Goal: Information Seeking & Learning: Learn about a topic

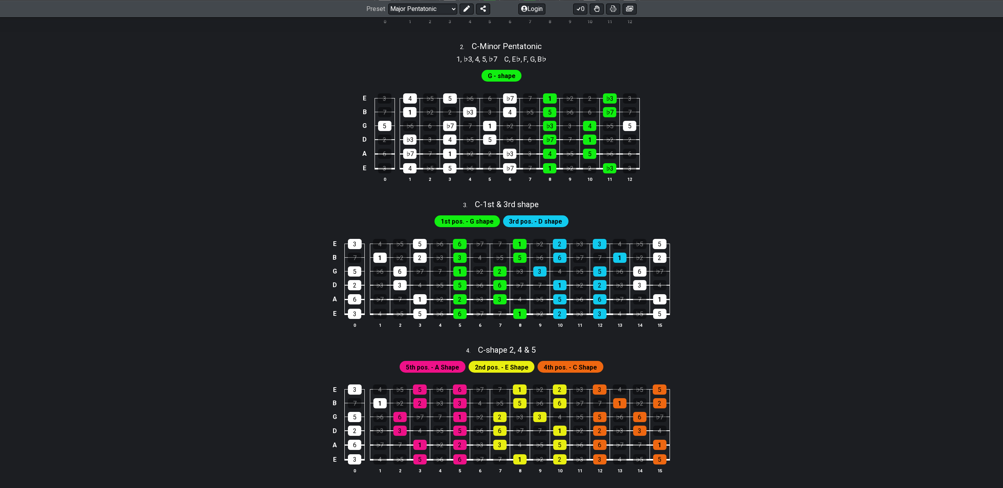
scroll to position [580, 0]
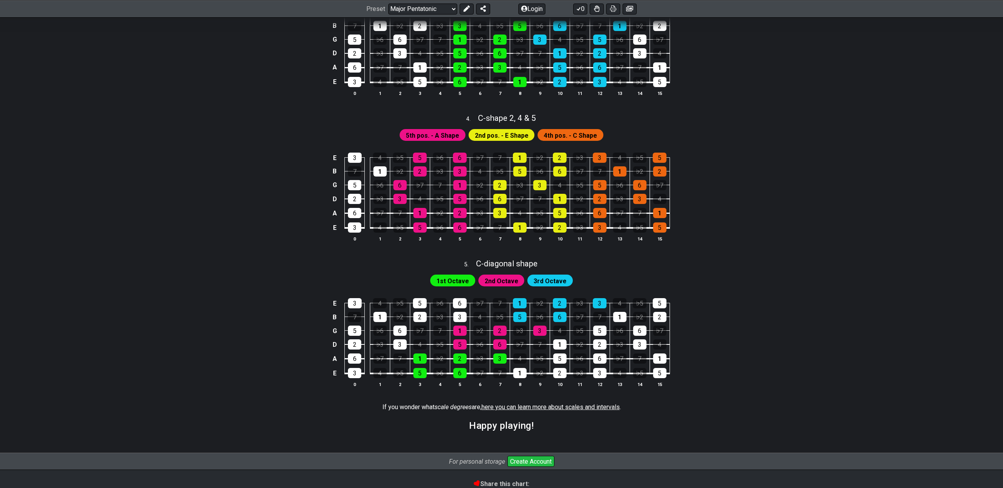
click at [482, 141] on span "2nd pos. - E Shape" at bounding box center [502, 135] width 54 height 11
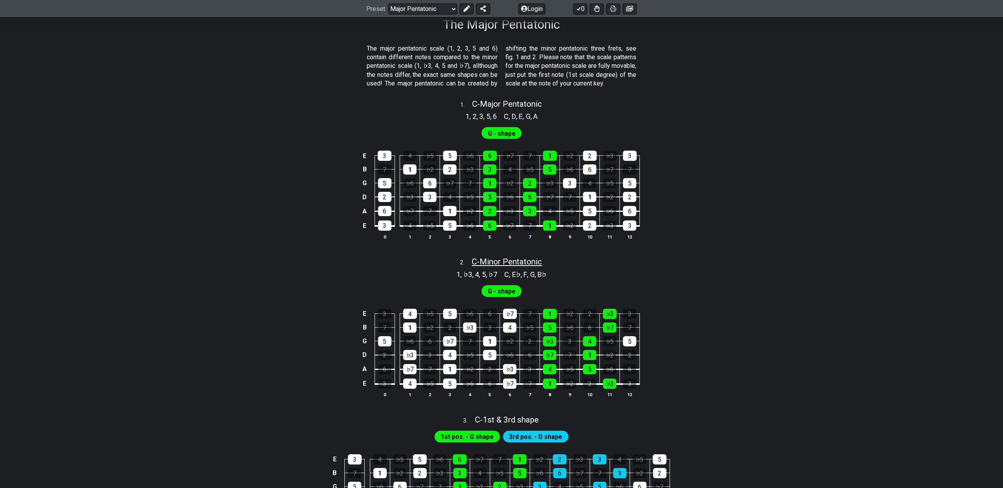
scroll to position [64, 0]
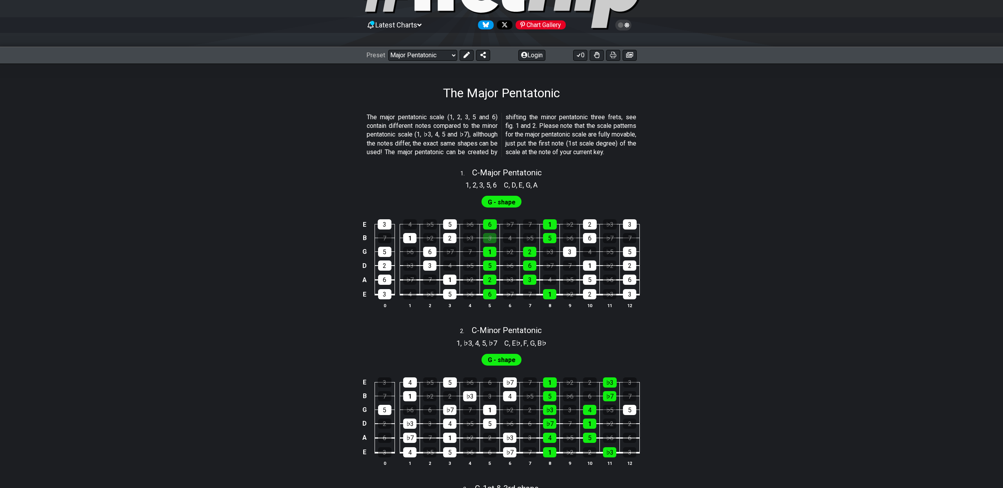
click at [500, 232] on td "3" at bounding box center [490, 231] width 20 height 14
click at [495, 229] on div "6" at bounding box center [490, 224] width 14 height 10
click at [553, 229] on div "1" at bounding box center [550, 224] width 14 height 10
click at [552, 243] on div "5" at bounding box center [549, 238] width 13 height 10
click at [550, 243] on div "5" at bounding box center [549, 238] width 13 height 10
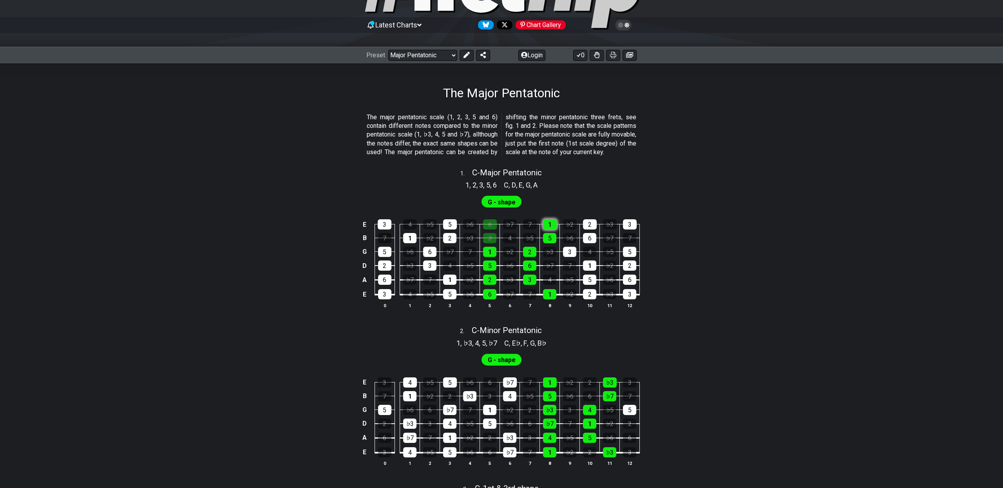
click at [549, 229] on div "1" at bounding box center [550, 224] width 14 height 10
click at [488, 243] on div "3" at bounding box center [489, 238] width 13 height 10
click at [490, 229] on div "6" at bounding box center [490, 224] width 14 height 10
click at [495, 229] on div "6" at bounding box center [490, 224] width 14 height 10
